Goal: Information Seeking & Learning: Learn about a topic

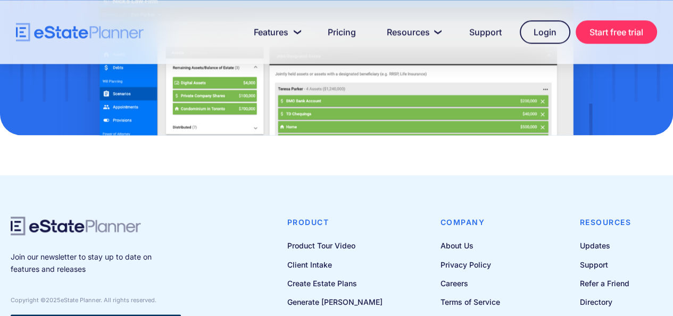
scroll to position [1166, 0]
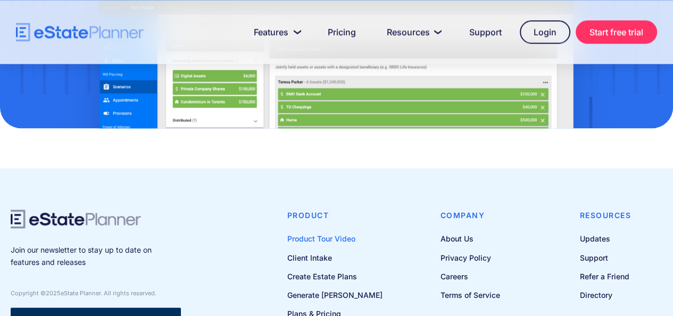
click at [348, 240] on link "Product Tour Video" at bounding box center [334, 238] width 95 height 13
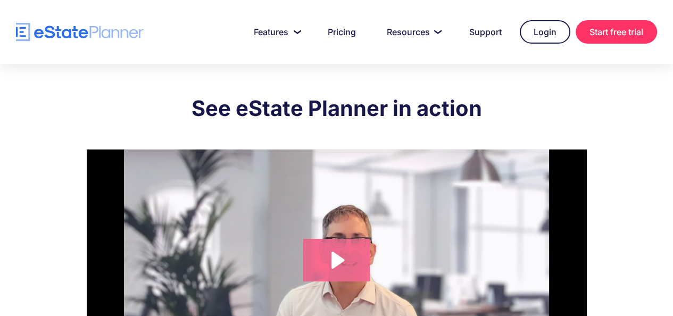
click at [344, 257] on icon "Play Video: eState Product Demo Video" at bounding box center [336, 260] width 66 height 43
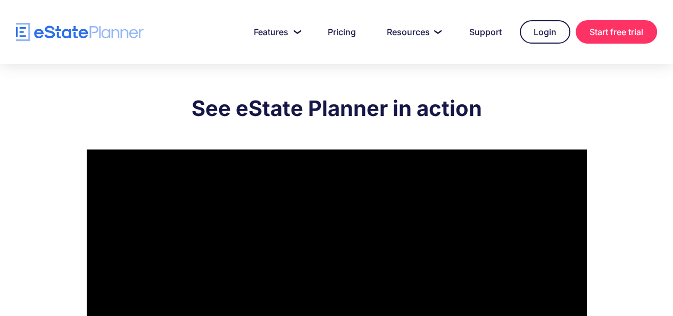
click at [650, 190] on div "See eState Planner in action Click for sound @keyframes VOLUME_SMALL_WAVE_FLASH…" at bounding box center [336, 239] width 673 height 350
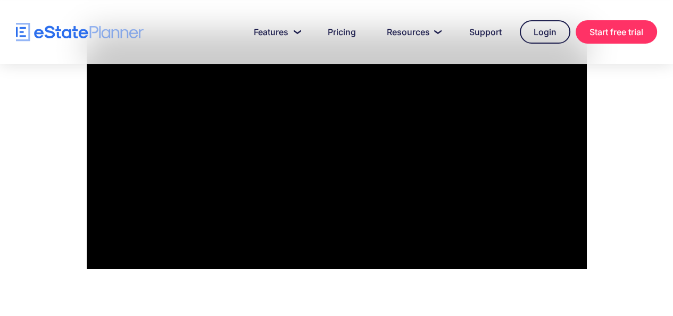
scroll to position [120, 0]
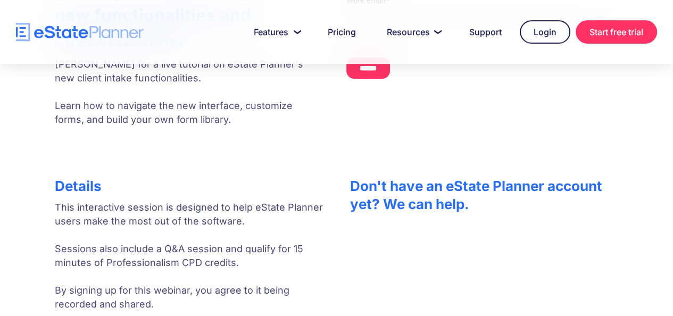
scroll to position [241, 0]
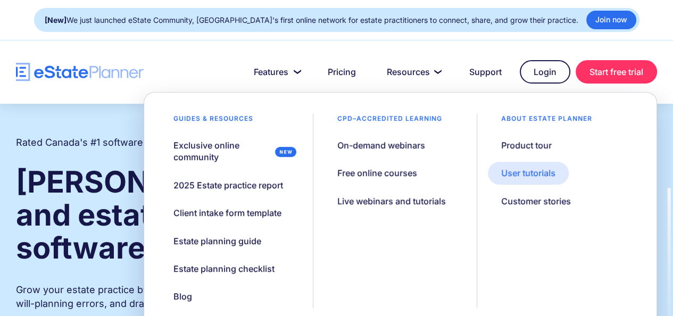
click at [506, 173] on div "User tutorials" at bounding box center [528, 173] width 54 height 12
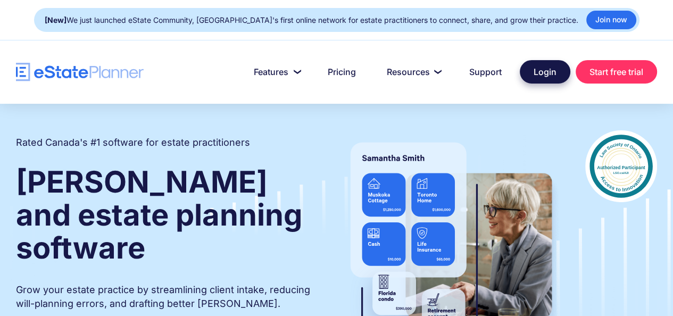
click at [538, 69] on link "Login" at bounding box center [545, 71] width 51 height 23
